Goal: Information Seeking & Learning: Learn about a topic

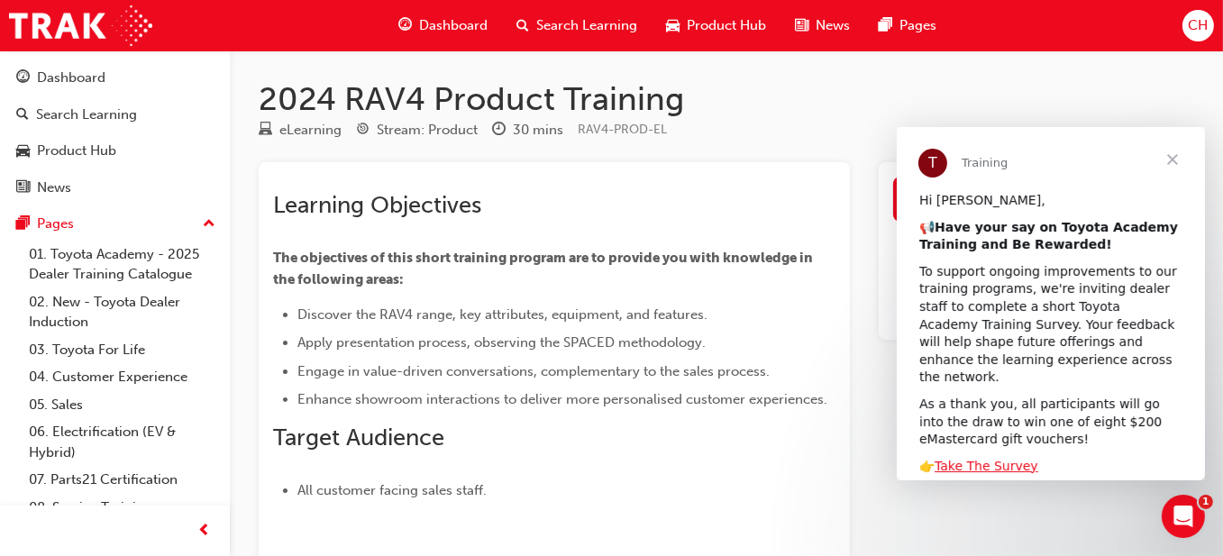
click at [832, 105] on h1 "2024 RAV4 Product Training" at bounding box center [726, 99] width 935 height 40
click at [1173, 159] on span "Close" at bounding box center [1171, 159] width 65 height 65
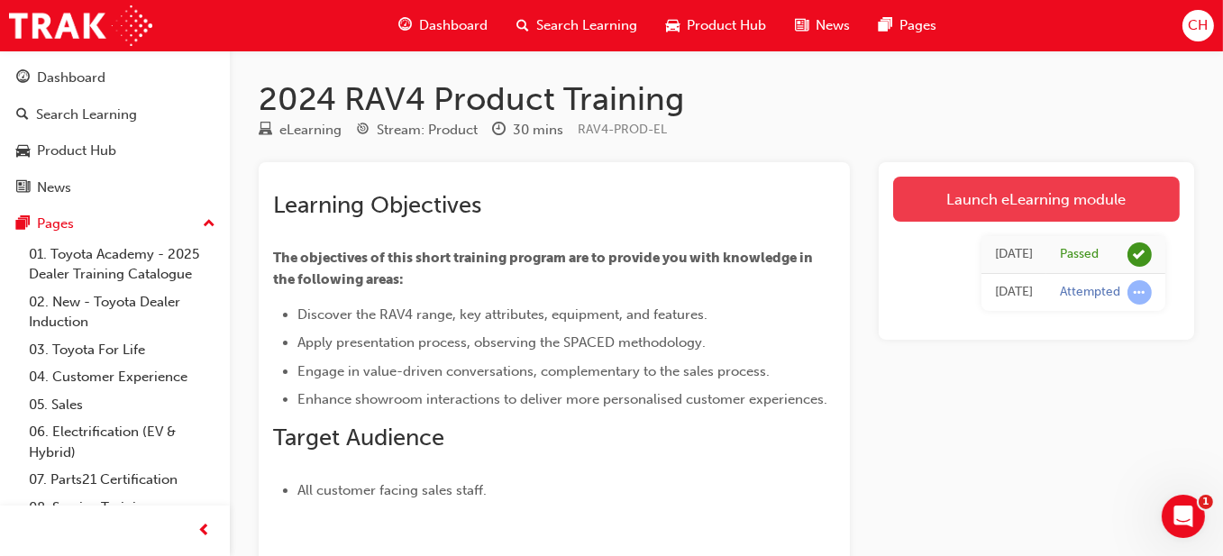
click at [997, 197] on link "Launch eLearning module" at bounding box center [1036, 199] width 287 height 45
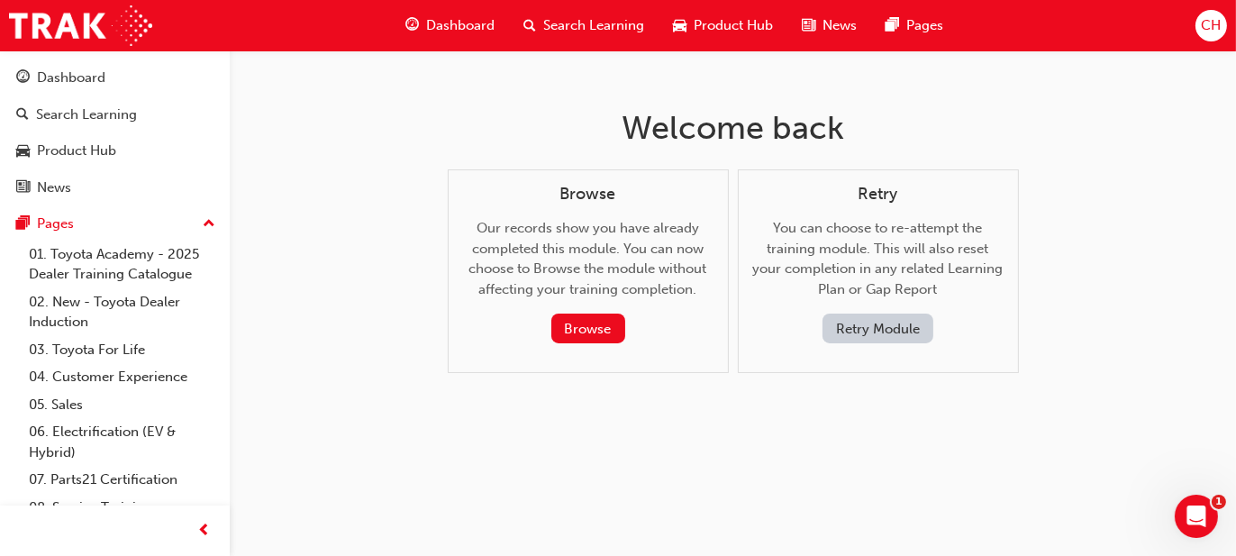
click at [887, 321] on button "Retry Module" at bounding box center [878, 329] width 111 height 30
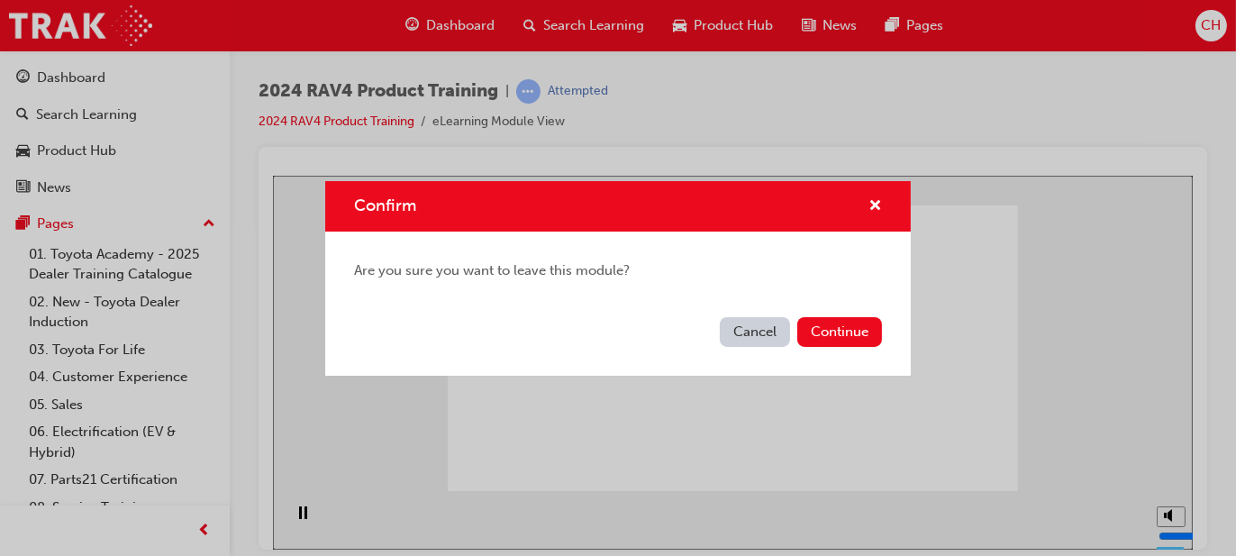
click at [757, 310] on div "Cancel Continue" at bounding box center [618, 343] width 586 height 66
click at [761, 315] on div "Cancel Continue" at bounding box center [618, 343] width 586 height 66
click at [754, 321] on button "Cancel" at bounding box center [755, 332] width 70 height 30
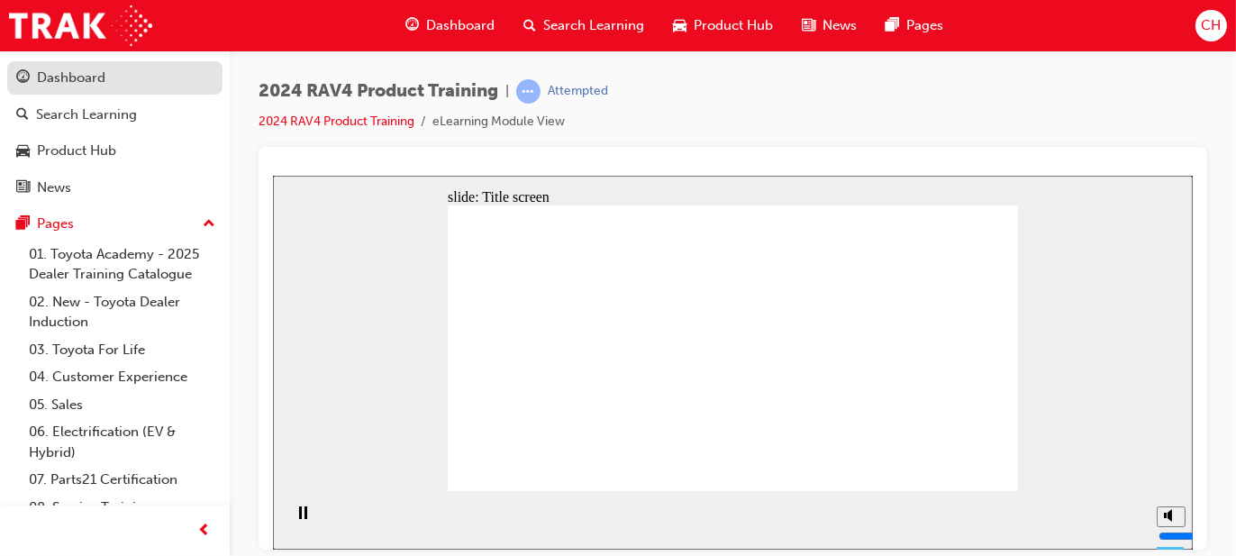
click at [67, 73] on div "Dashboard" at bounding box center [71, 78] width 68 height 21
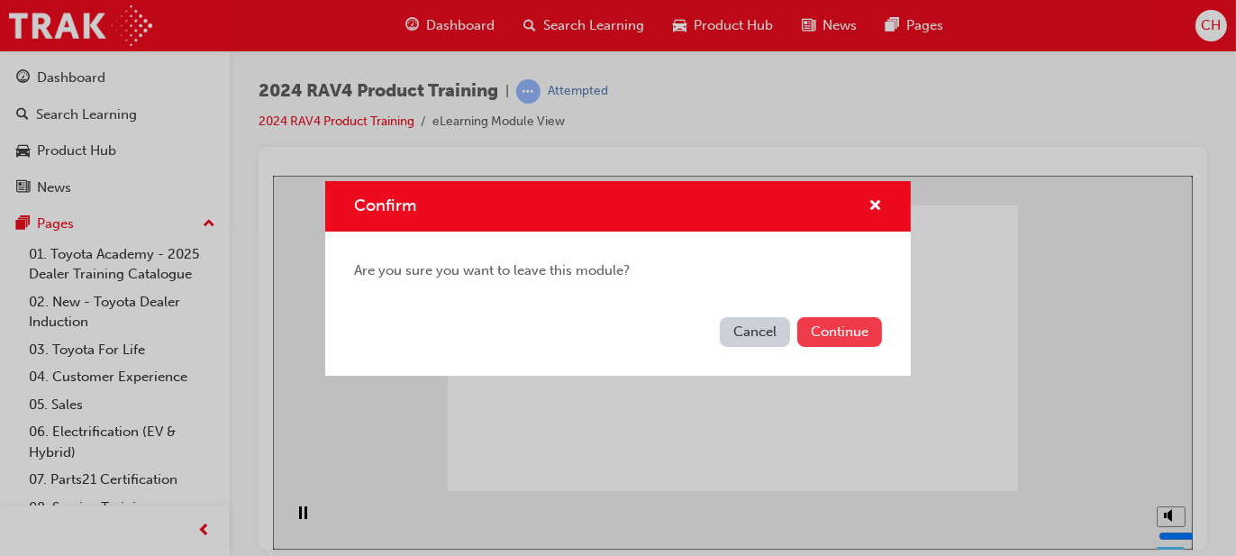
click at [860, 331] on button "Continue" at bounding box center [839, 332] width 85 height 30
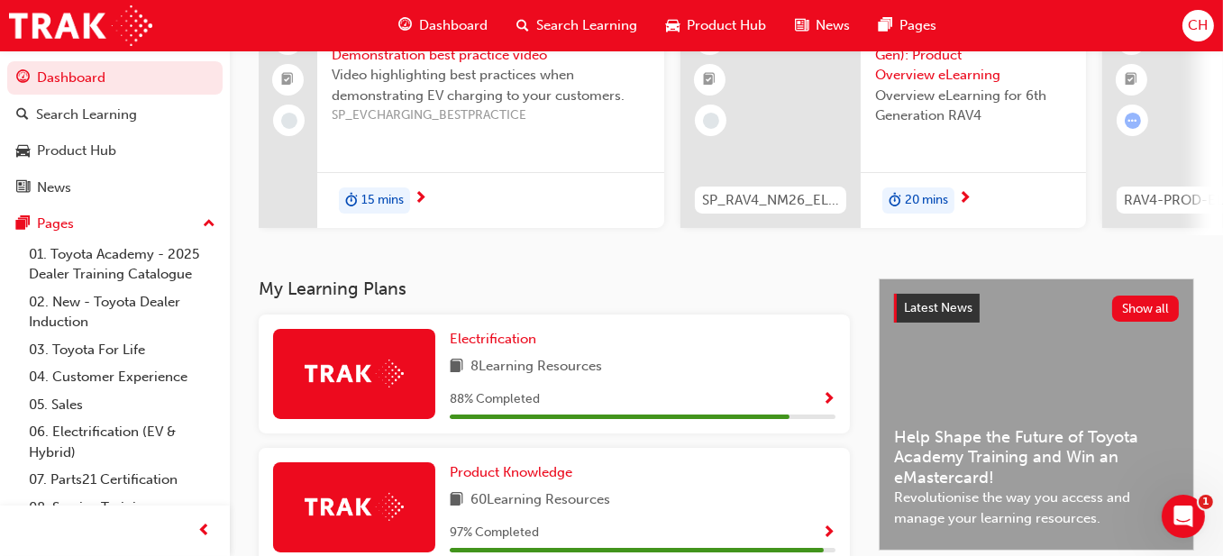
scroll to position [360, 0]
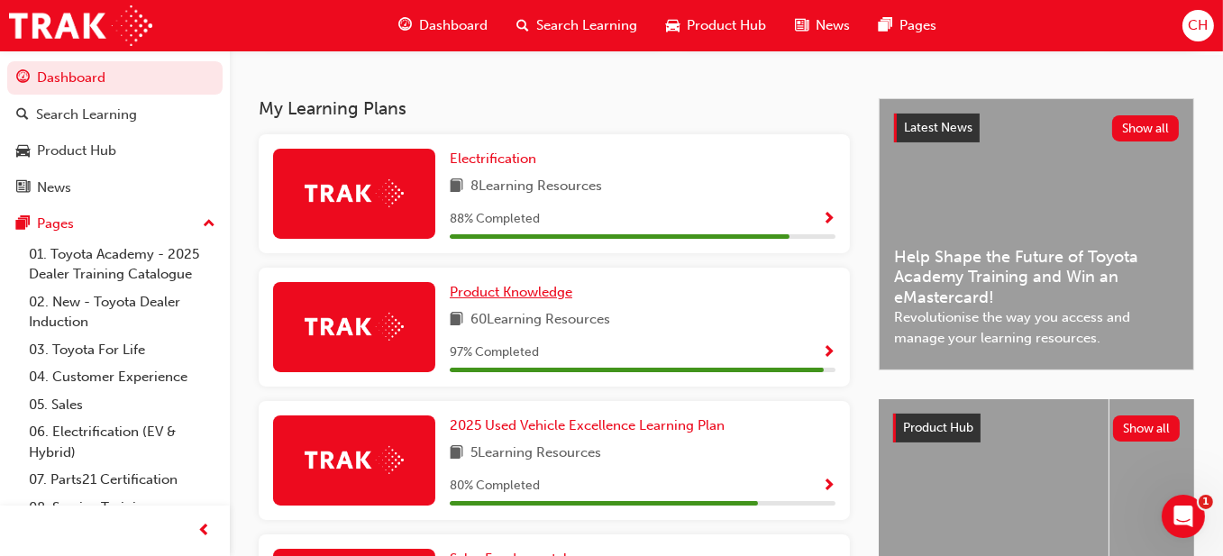
click at [515, 297] on span "Product Knowledge" at bounding box center [511, 292] width 123 height 16
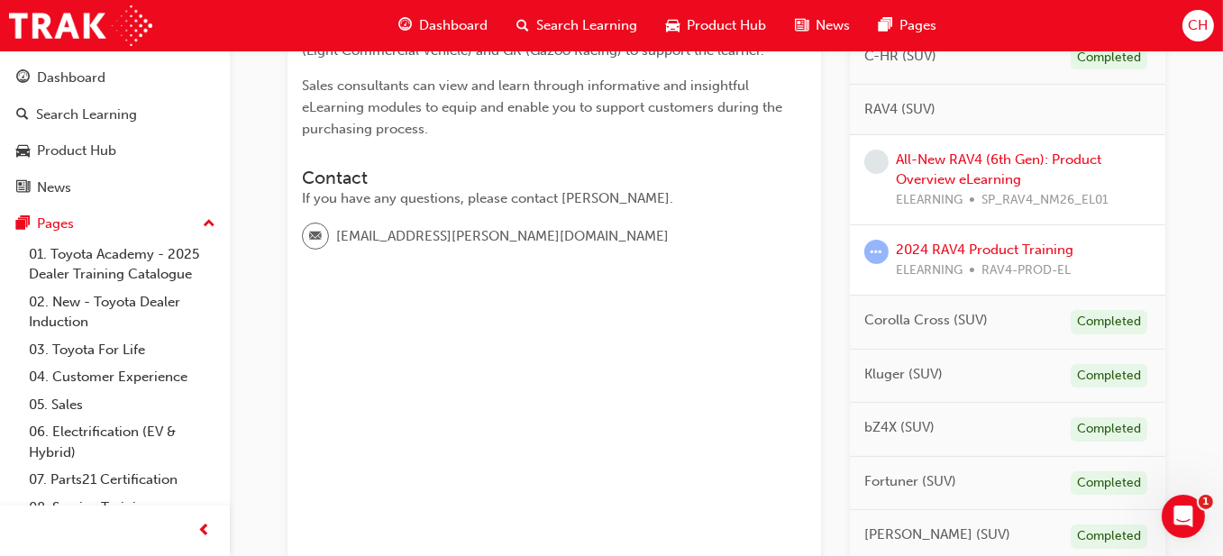
scroll to position [387, 0]
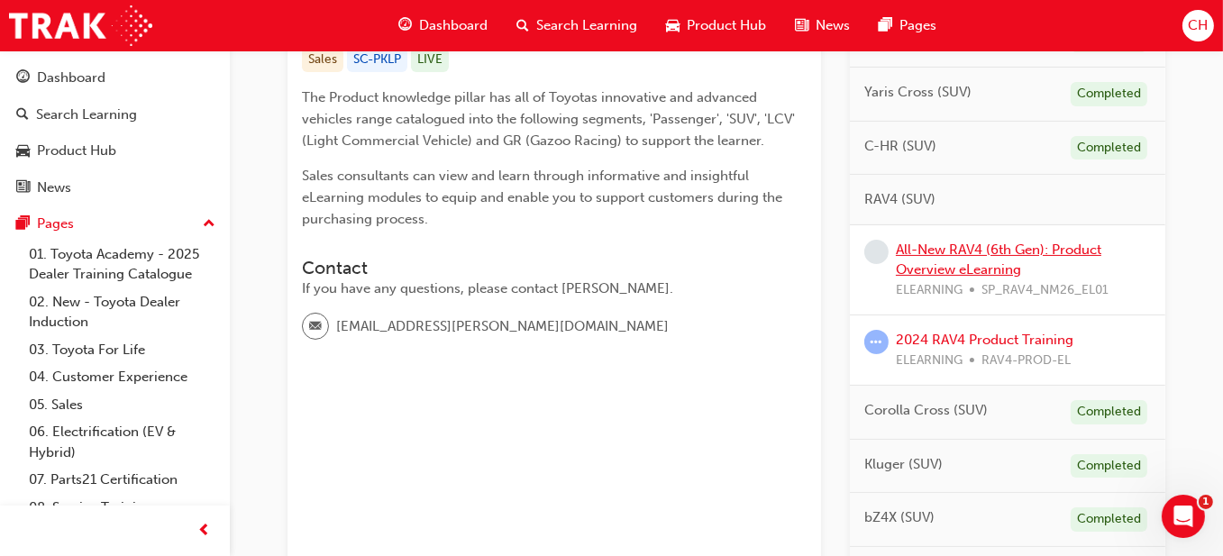
click at [919, 252] on link "All-New RAV4 (6th Gen): Product Overview eLearning" at bounding box center [998, 259] width 205 height 37
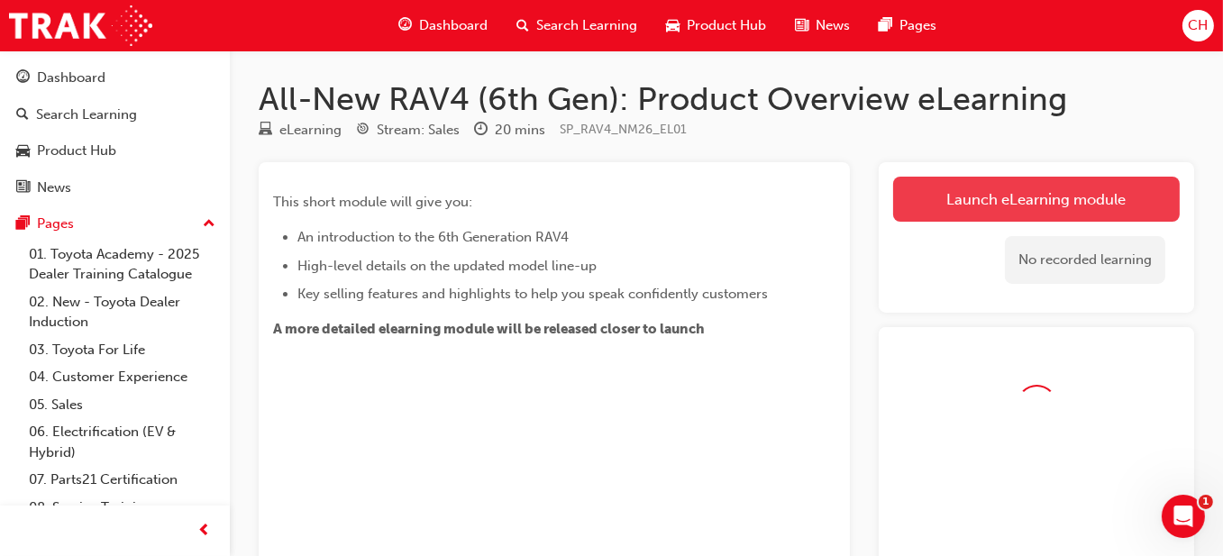
click at [933, 193] on link "Launch eLearning module" at bounding box center [1036, 199] width 287 height 45
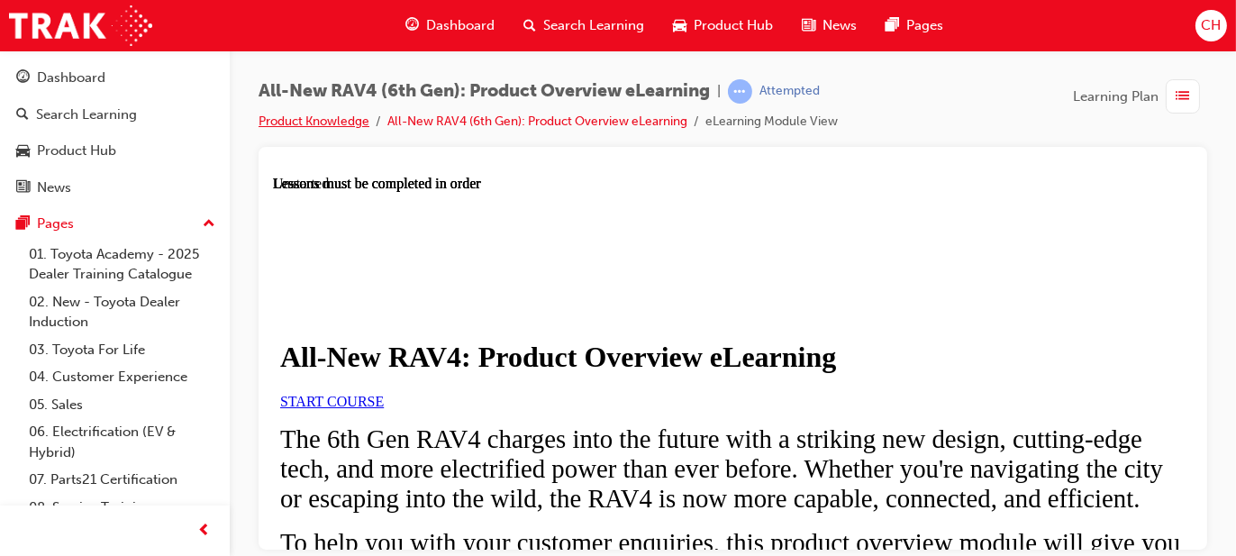
scroll to position [1155, 0]
click at [383, 393] on span "START COURSE" at bounding box center [331, 400] width 104 height 15
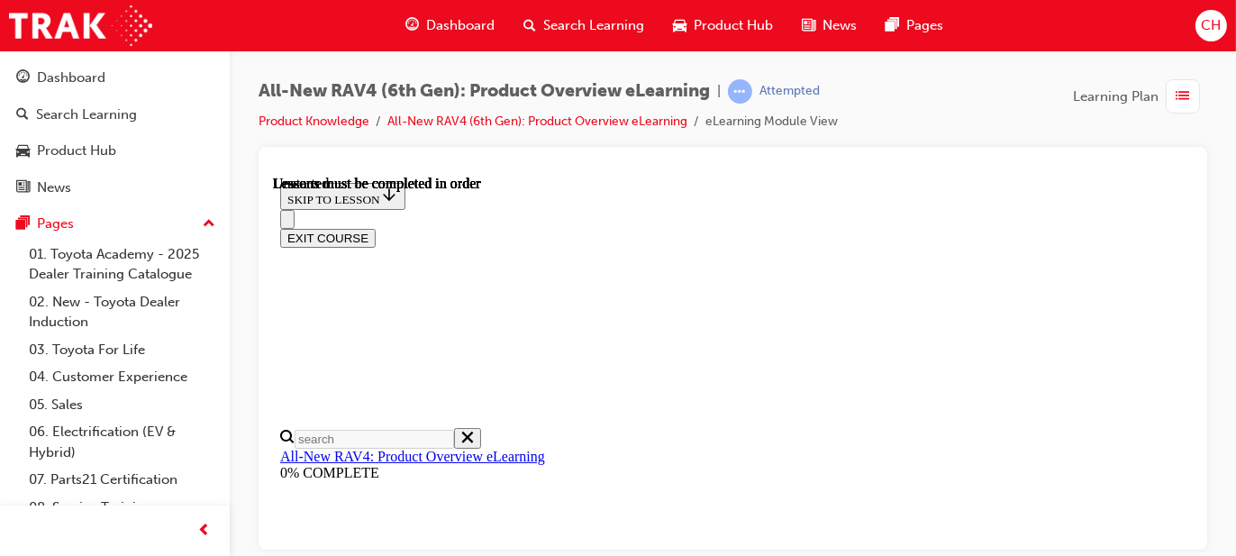
scroll to position [63, 0]
drag, startPoint x: 1022, startPoint y: 265, endPoint x: 1001, endPoint y: 292, distance: 34.1
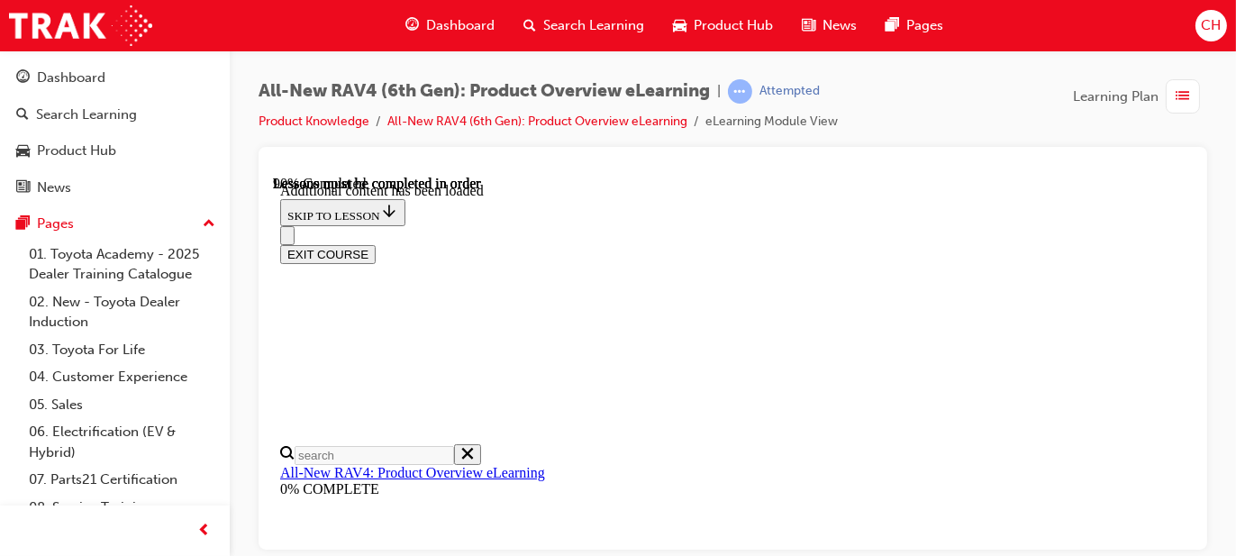
scroll to position [3334, 0]
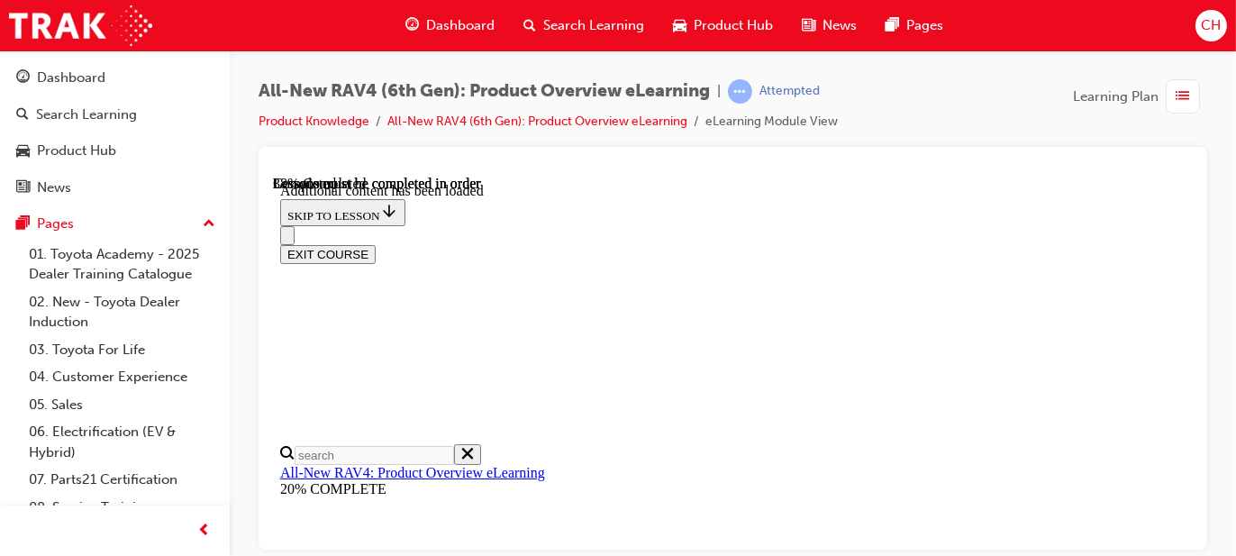
drag, startPoint x: 678, startPoint y: 383, endPoint x: 760, endPoint y: 390, distance: 82.3
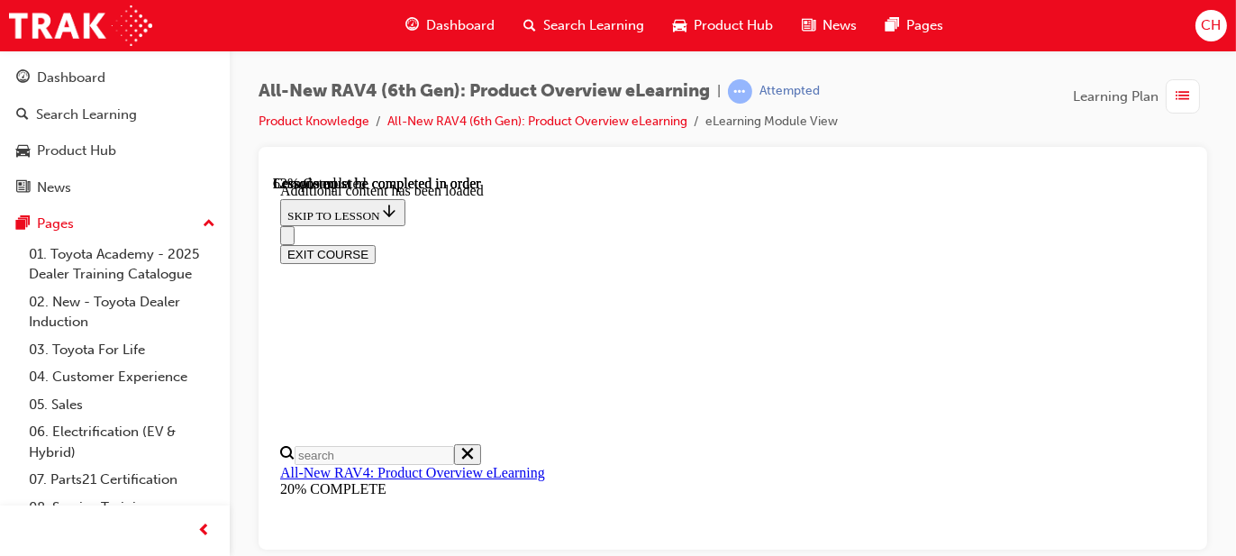
drag, startPoint x: 981, startPoint y: 242, endPoint x: 1009, endPoint y: 249, distance: 28.6
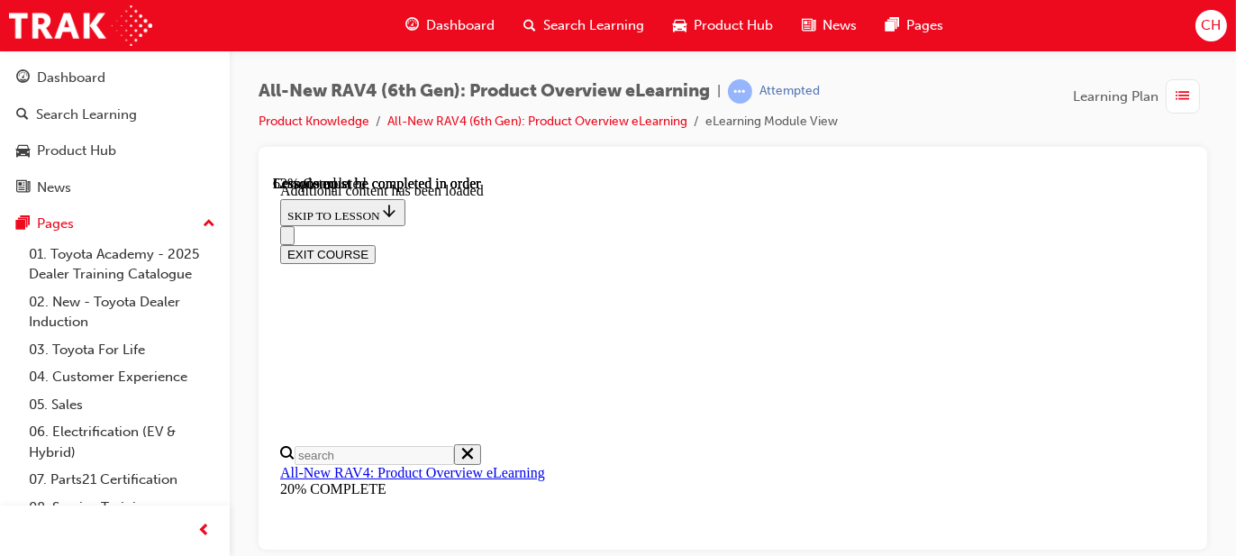
scroll to position [0, 171]
drag, startPoint x: 914, startPoint y: 237, endPoint x: 968, endPoint y: 238, distance: 54.1
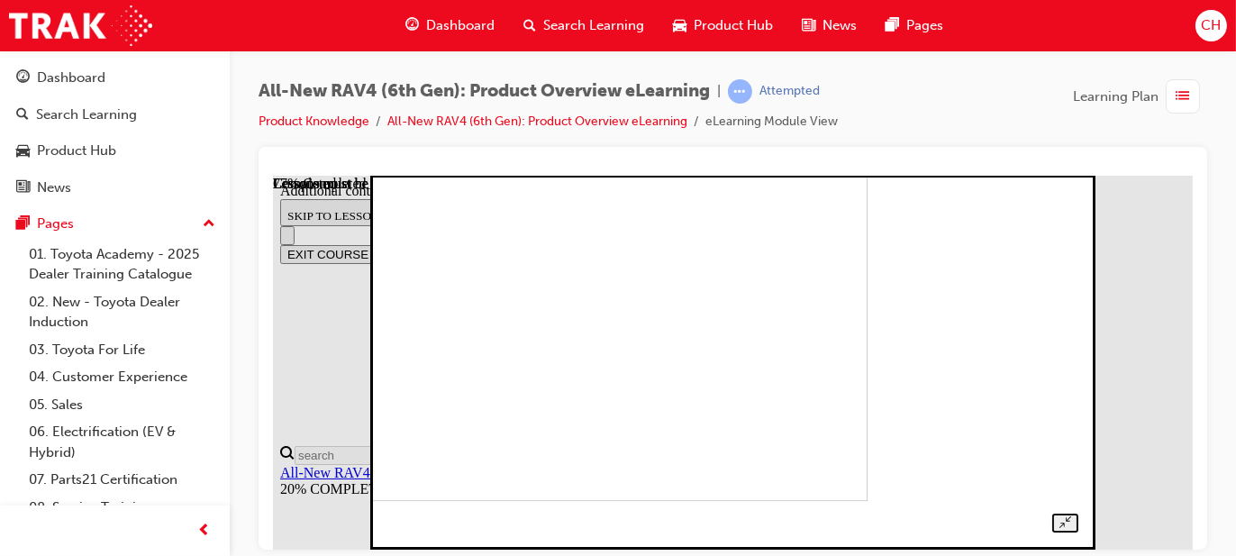
click at [851, 362] on img at bounding box center [534, 313] width 665 height 374
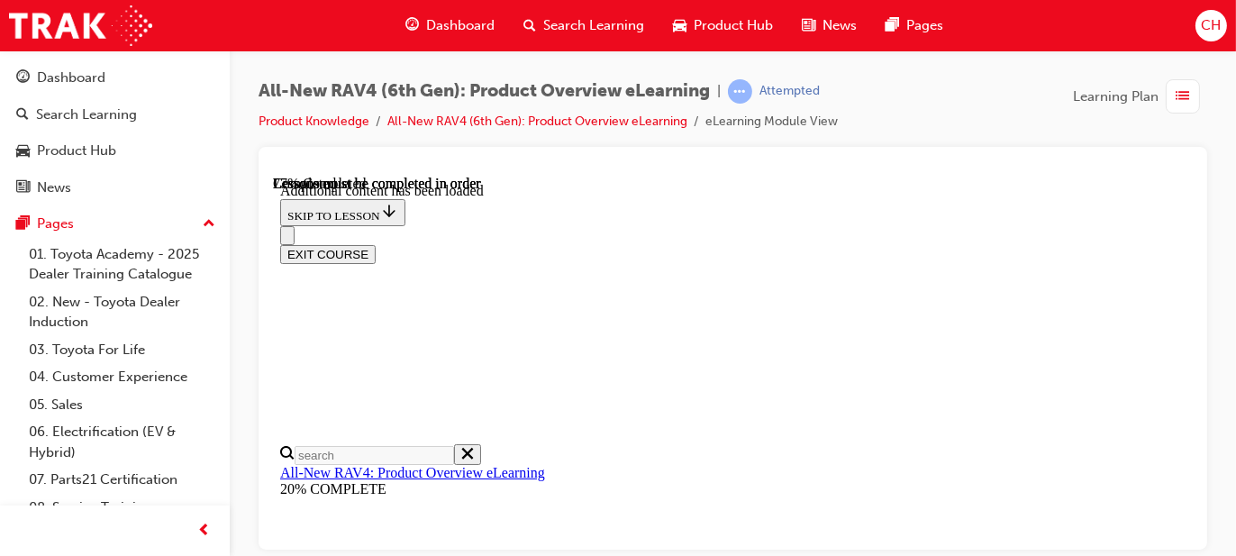
scroll to position [876, 0]
drag, startPoint x: 655, startPoint y: 339, endPoint x: 659, endPoint y: 330, distance: 9.7
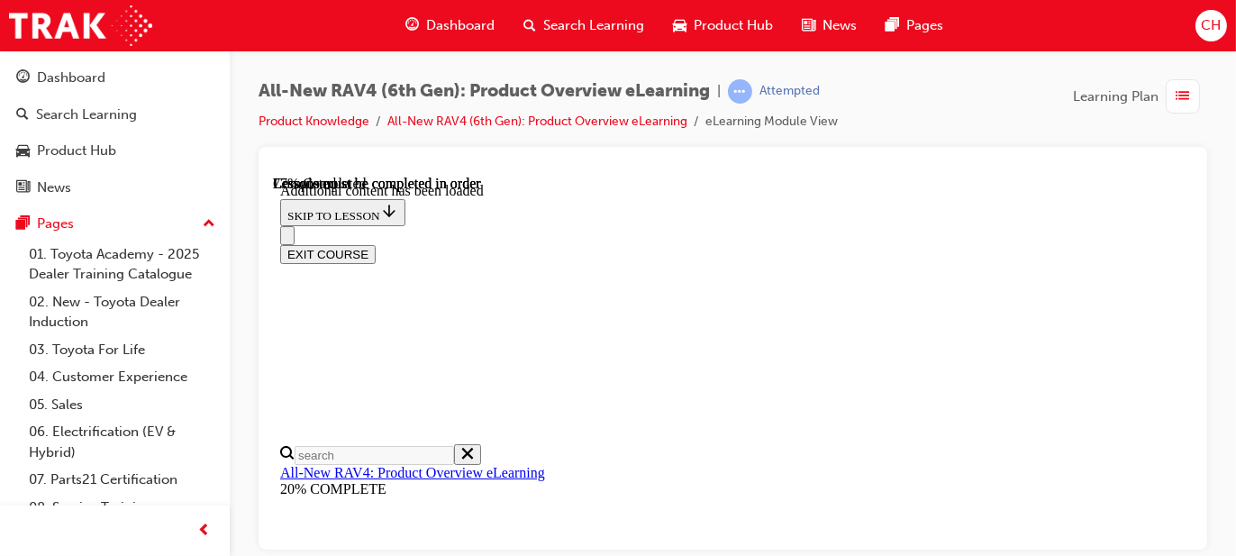
drag, startPoint x: 746, startPoint y: 404, endPoint x: 742, endPoint y: 375, distance: 29.1
click at [294, 225] on button "Close navigation menu" at bounding box center [286, 234] width 14 height 19
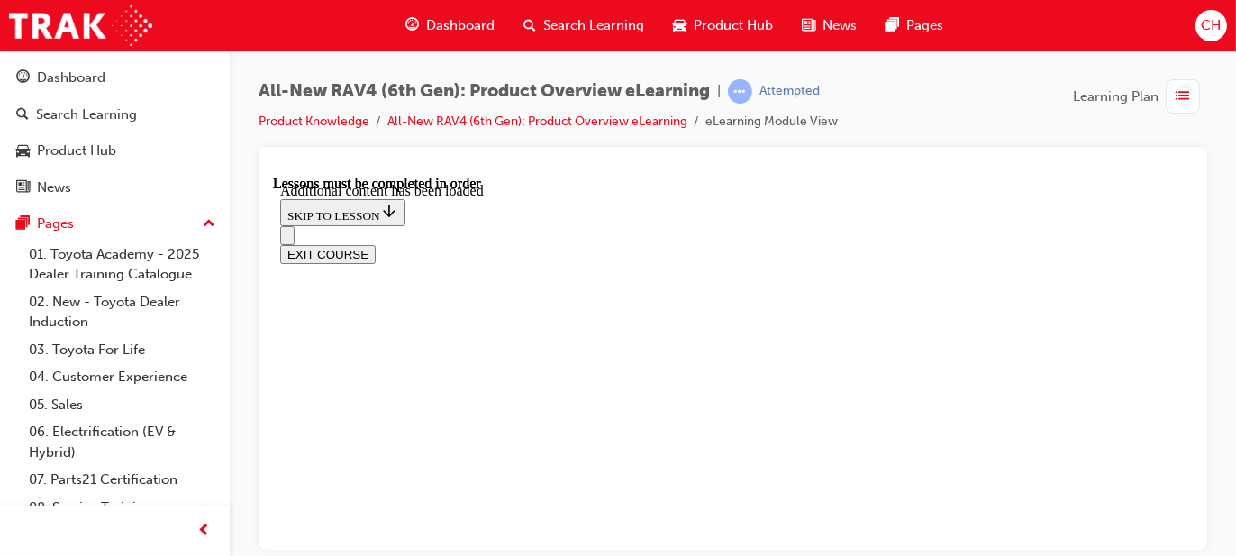
click at [285, 225] on button "Open navigation menu" at bounding box center [286, 234] width 14 height 19
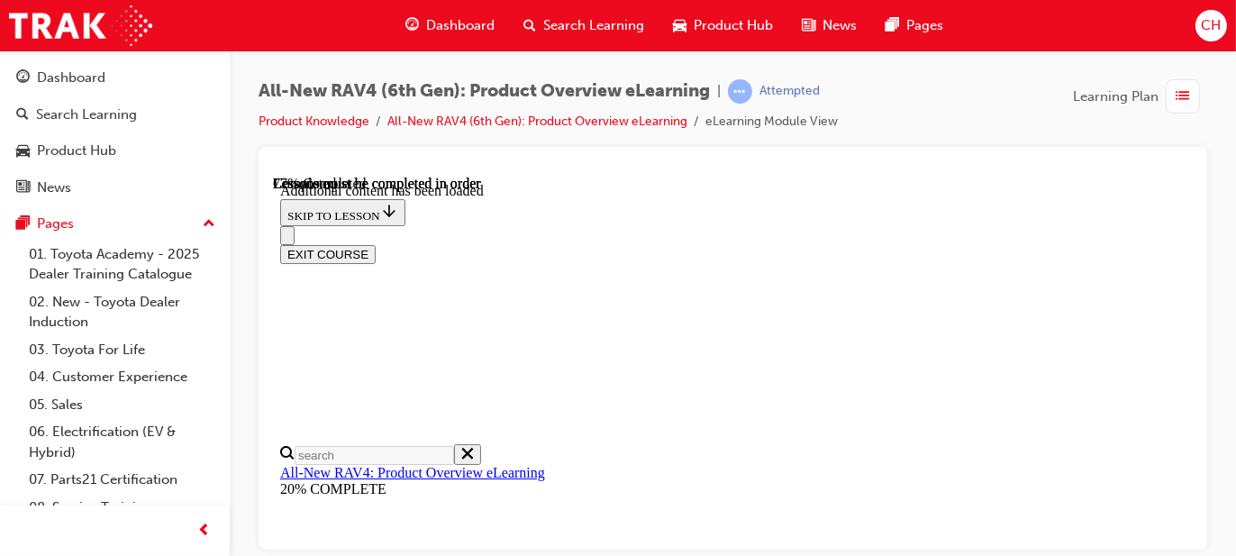
scroll to position [991, 0]
drag, startPoint x: 669, startPoint y: 358, endPoint x: 786, endPoint y: 322, distance: 121.7
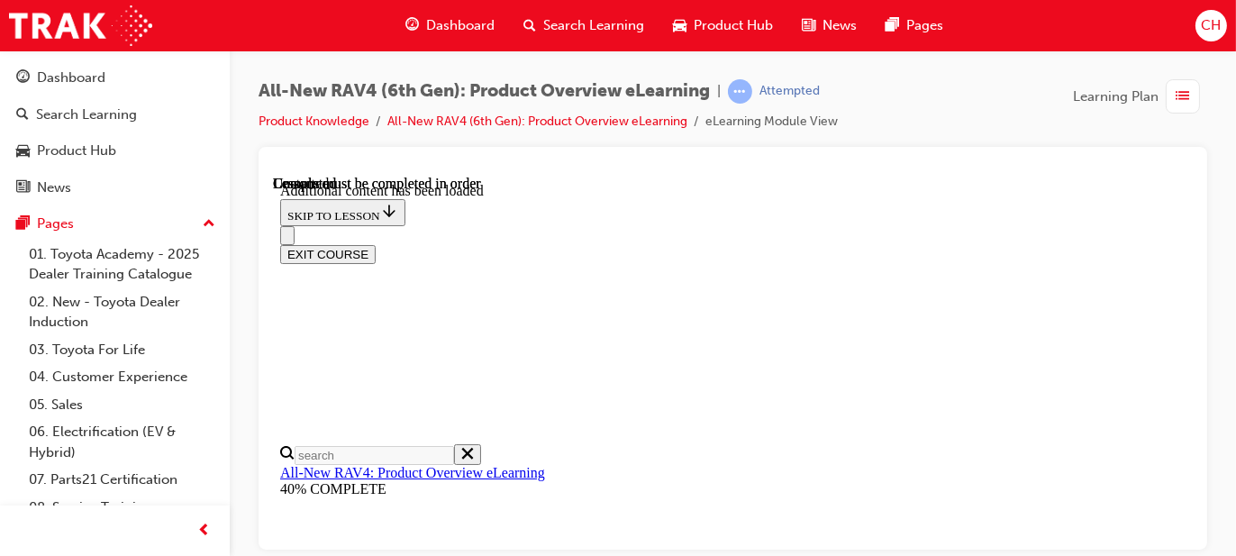
scroll to position [3410, 0]
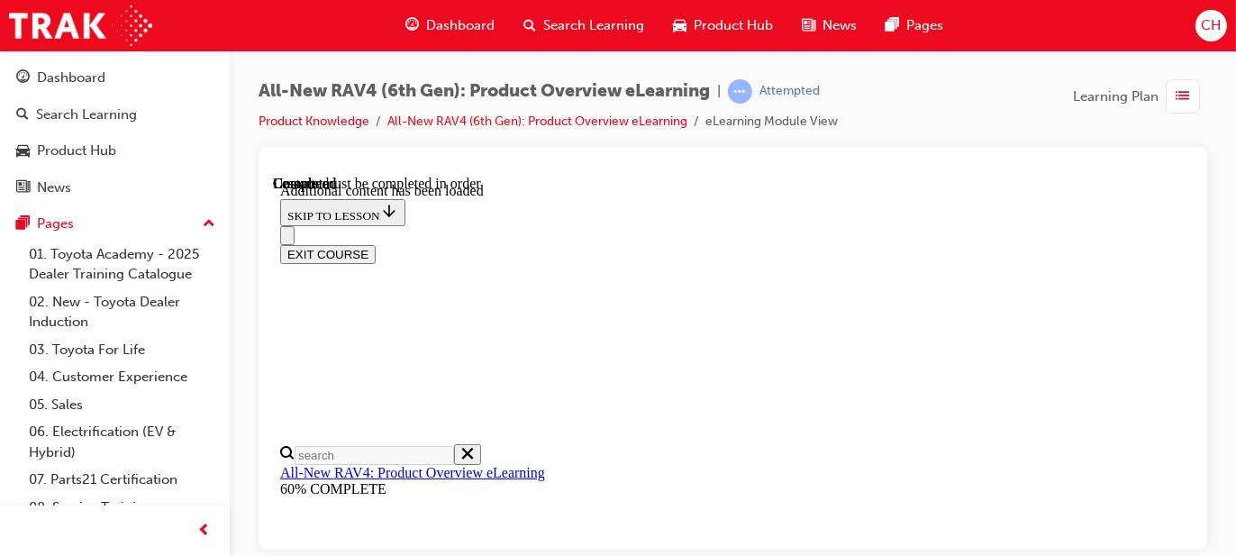
radio input "true"
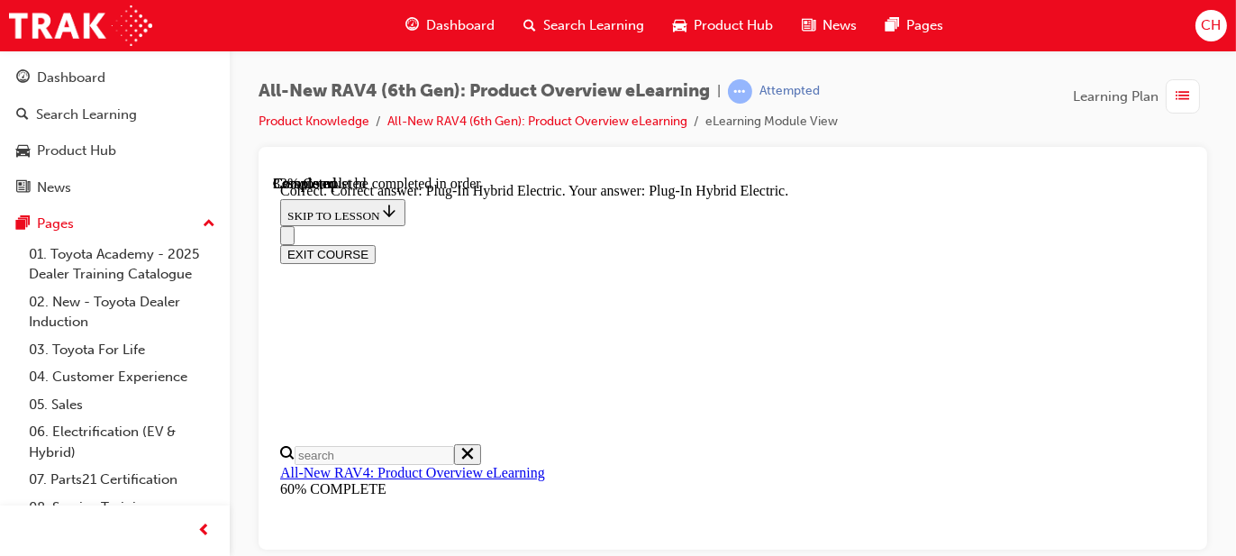
scroll to position [693, 0]
radio input "true"
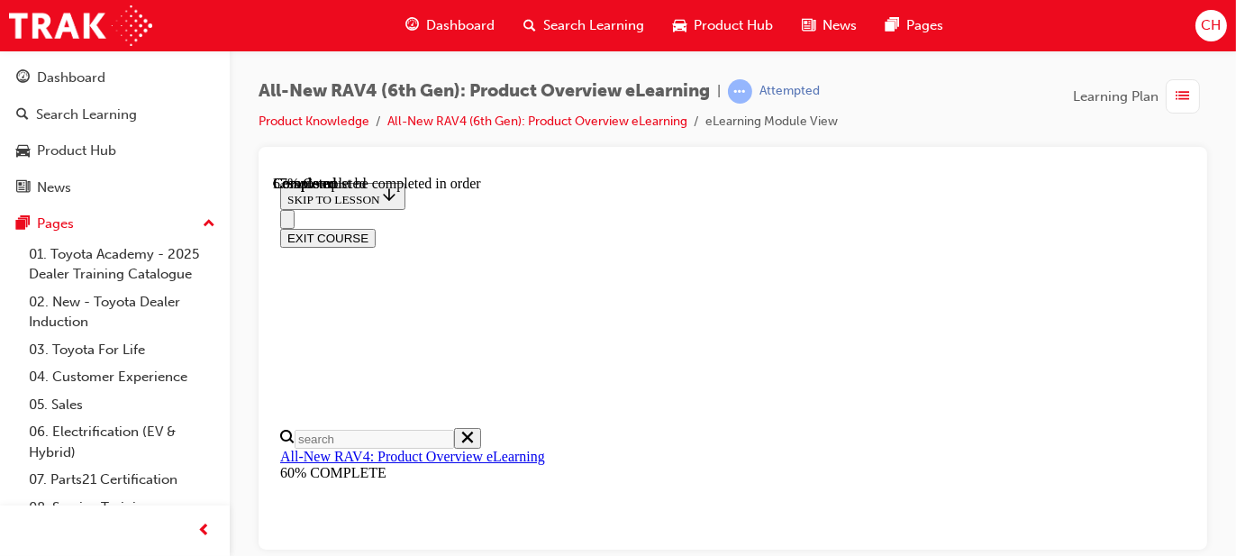
scroll to position [603, 0]
drag, startPoint x: 765, startPoint y: 414, endPoint x: 773, endPoint y: 432, distance: 19.8
checkbox input "true"
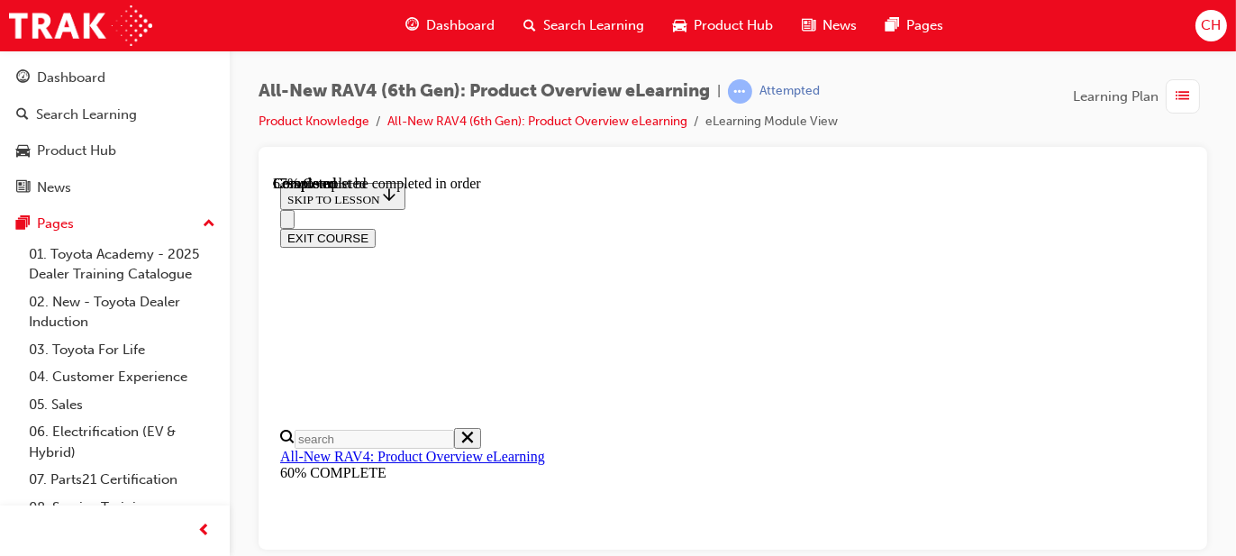
checkbox input "true"
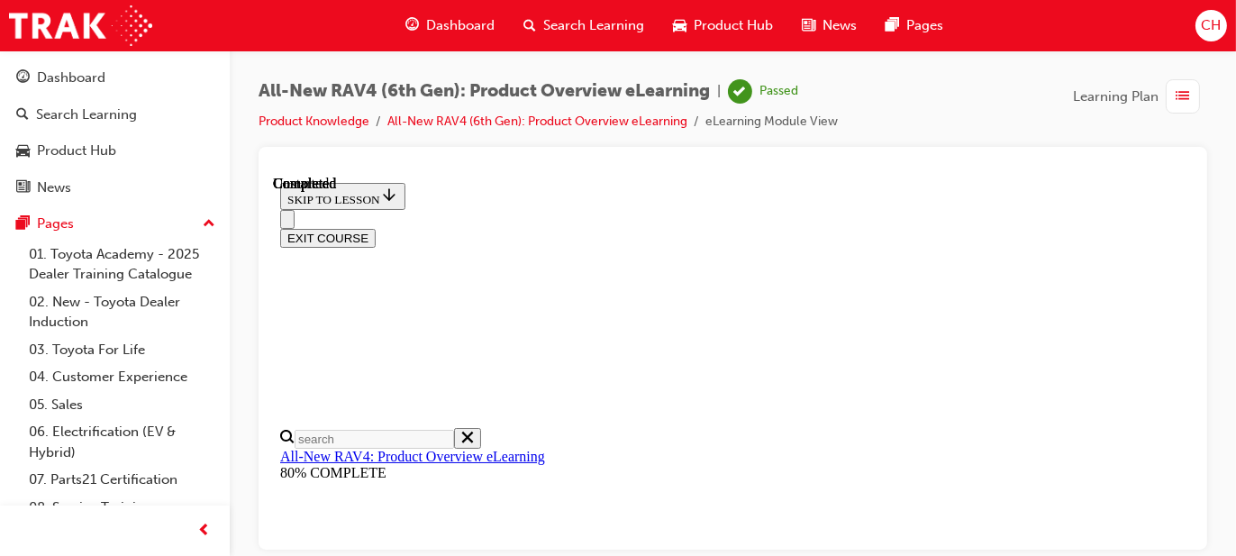
scroll to position [617, 0]
click at [375, 228] on button "EXIT COURSE" at bounding box center [327, 237] width 96 height 19
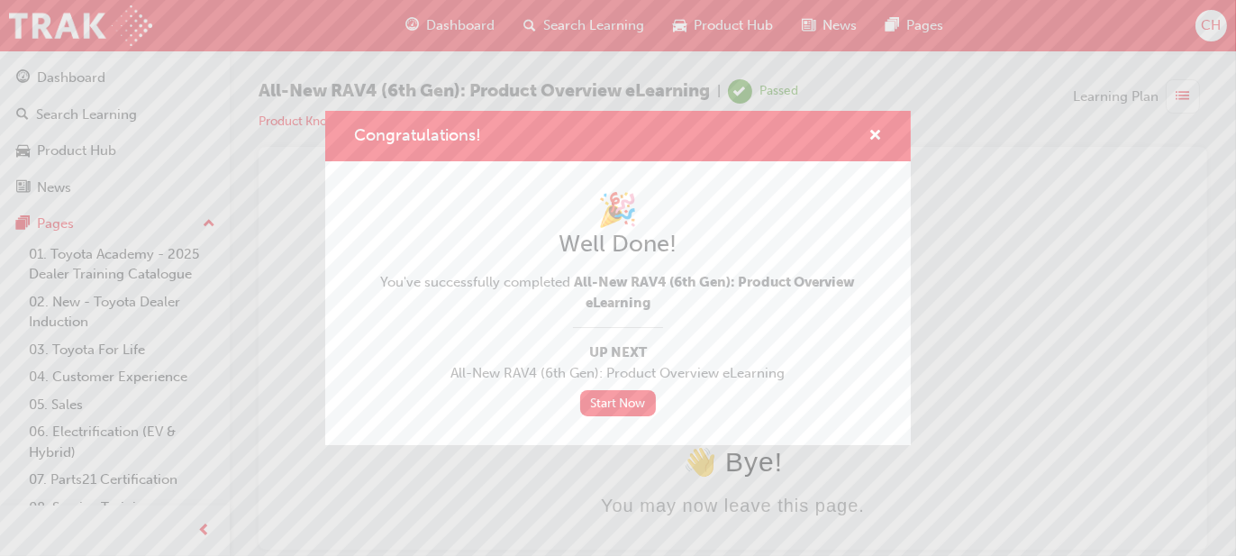
scroll to position [0, 0]
click at [716, 378] on span "All-New RAV4 (6th Gen): Product Overview eLearning" at bounding box center [618, 373] width 528 height 21
click at [879, 140] on span "cross-icon" at bounding box center [876, 137] width 14 height 16
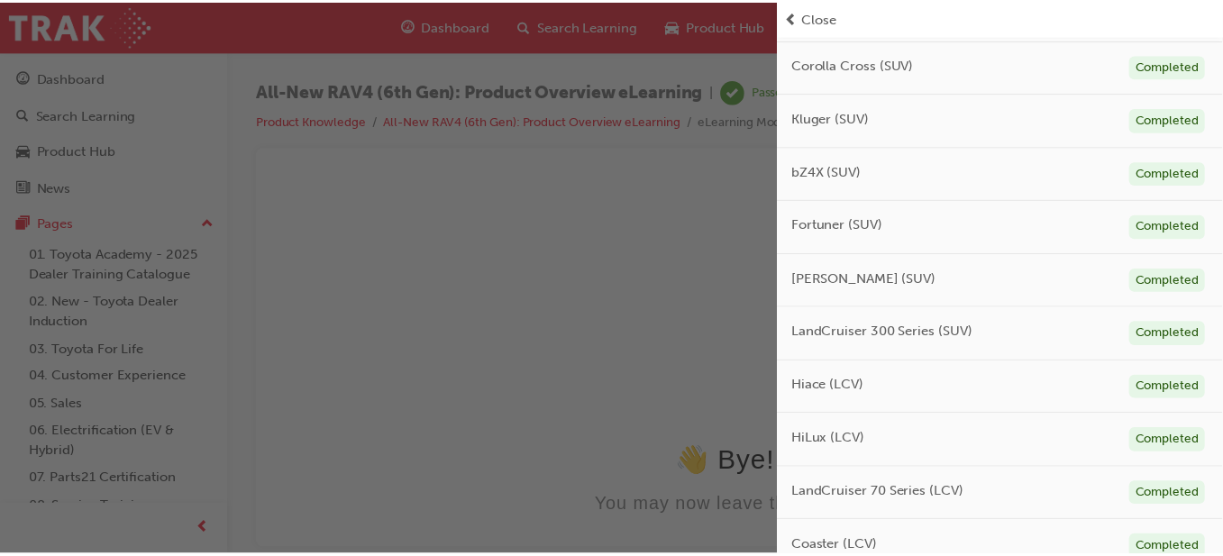
scroll to position [451, 0]
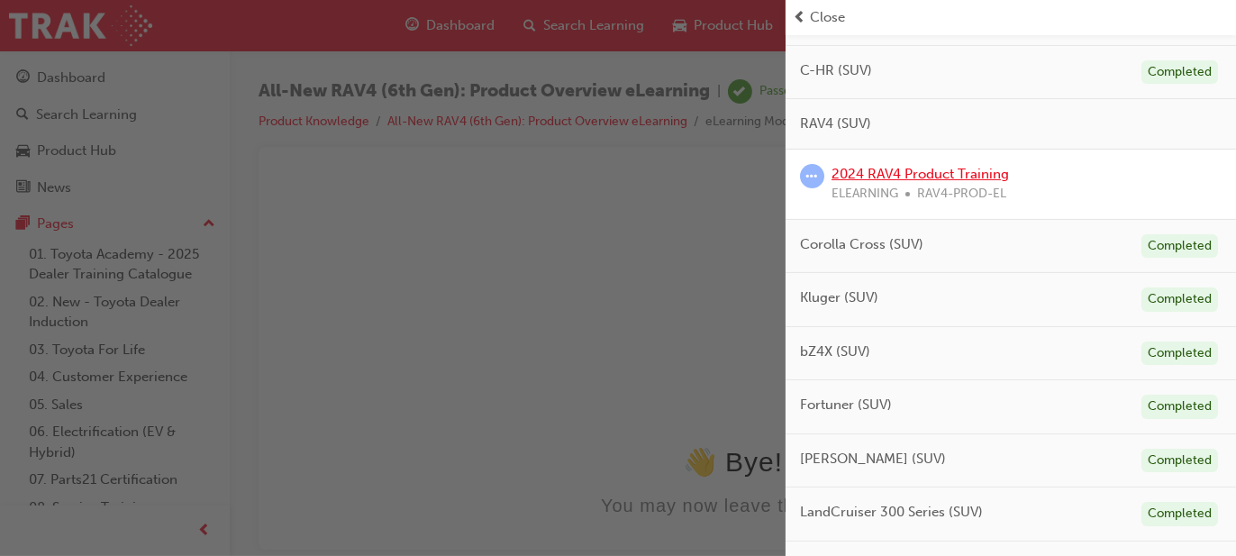
click at [895, 166] on link "2024 RAV4 Product Training" at bounding box center [920, 174] width 177 height 16
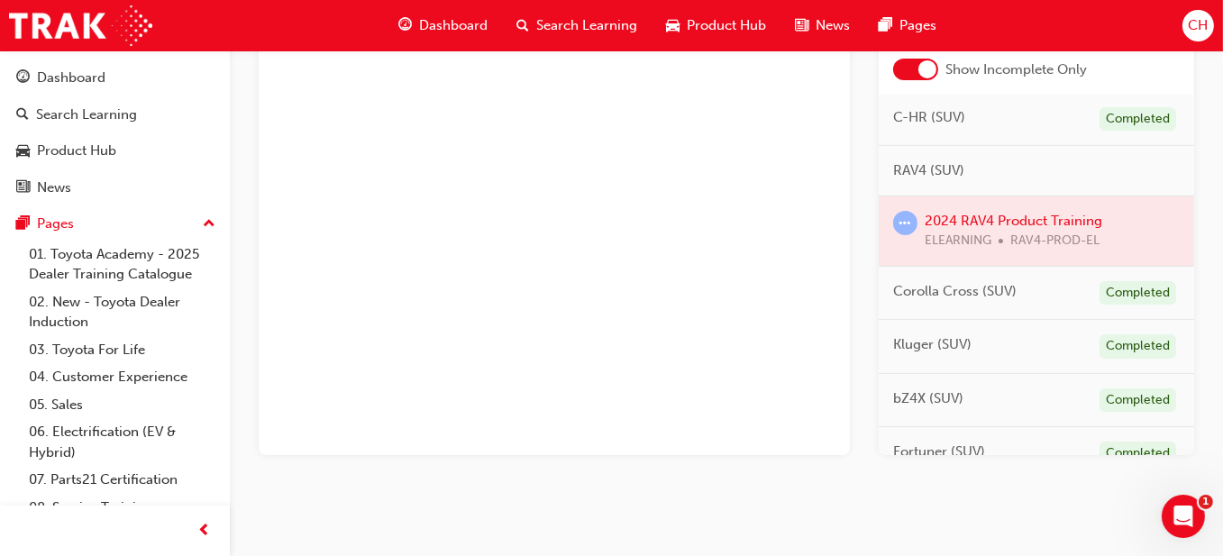
scroll to position [180, 0]
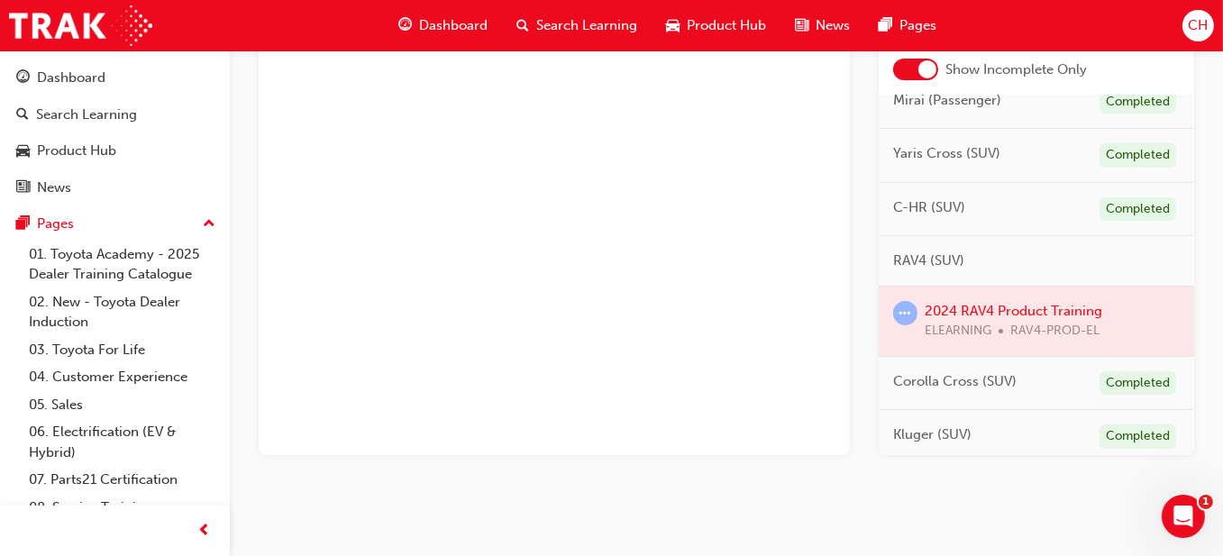
click at [970, 310] on div at bounding box center [1035, 321] width 315 height 69
click at [950, 258] on span "RAV4 (SUV)" at bounding box center [928, 260] width 71 height 21
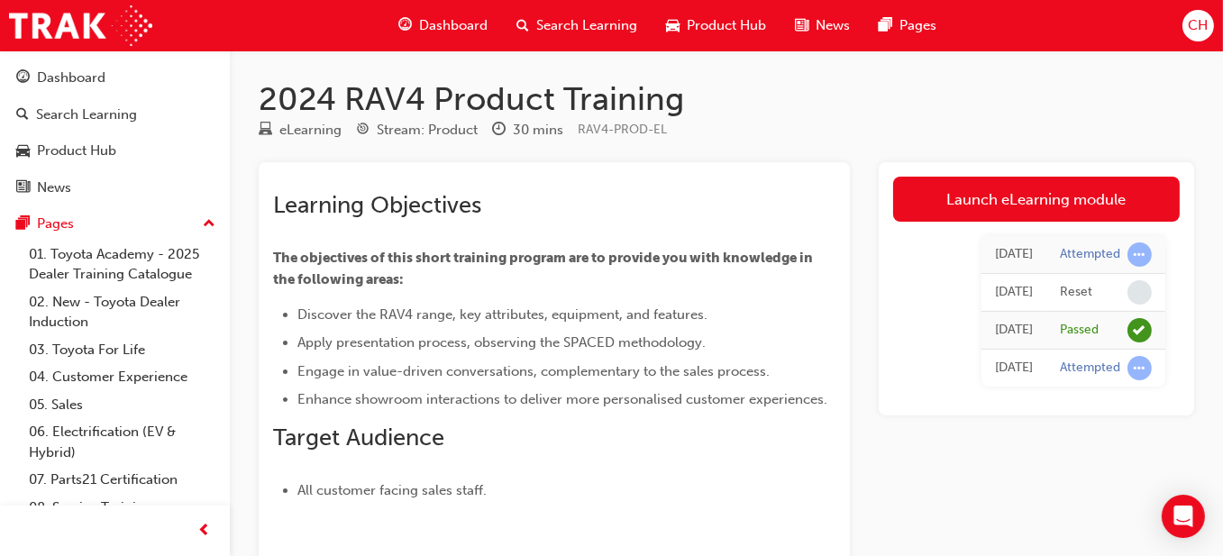
scroll to position [119, 0]
